Goal: Task Accomplishment & Management: Use online tool/utility

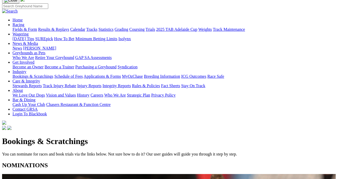
scroll to position [66, 0]
